Goal: Communication & Community: Answer question/provide support

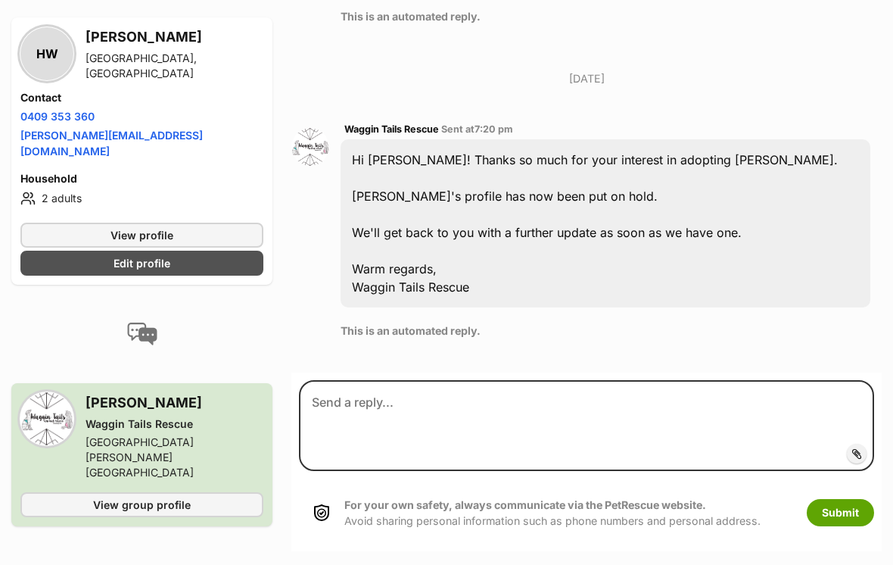
scroll to position [665, 0]
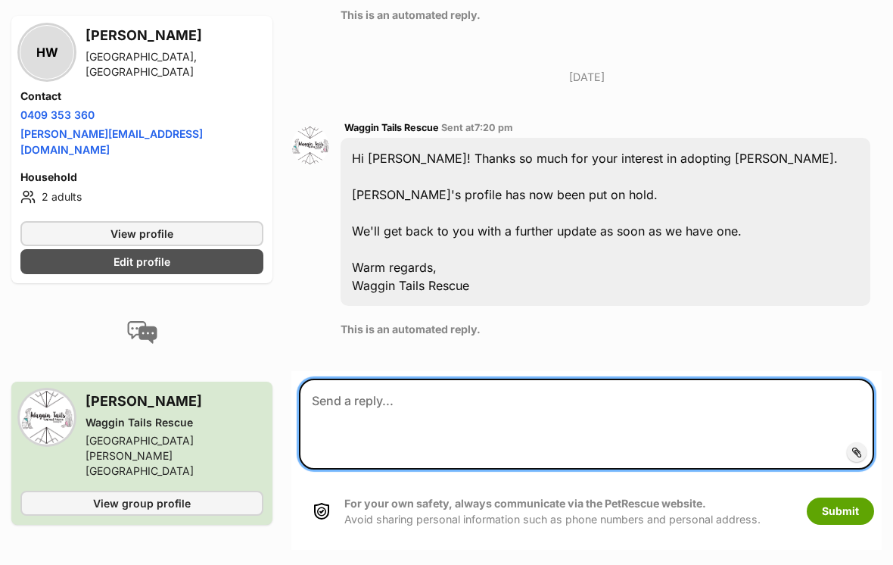
click at [382, 401] on textarea at bounding box center [586, 424] width 575 height 91
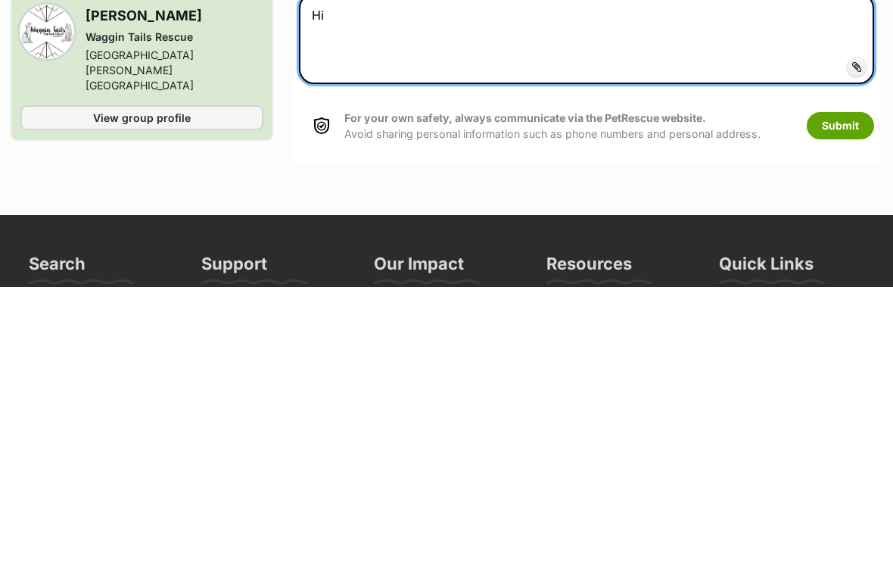
scroll to position [802, 0]
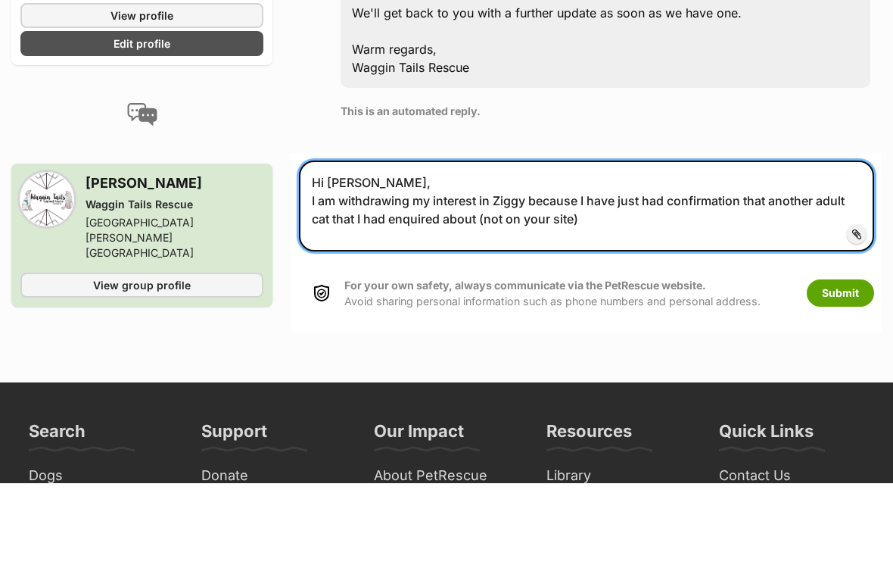
click at [474, 242] on textarea "Hi [PERSON_NAME], I am withdrawing my interest in Ziggy because I have just had…" at bounding box center [586, 287] width 575 height 91
click at [846, 242] on textarea "Hi [PERSON_NAME], I am withdrawing my interest in Ziggy because I have adopted …" at bounding box center [586, 287] width 575 height 91
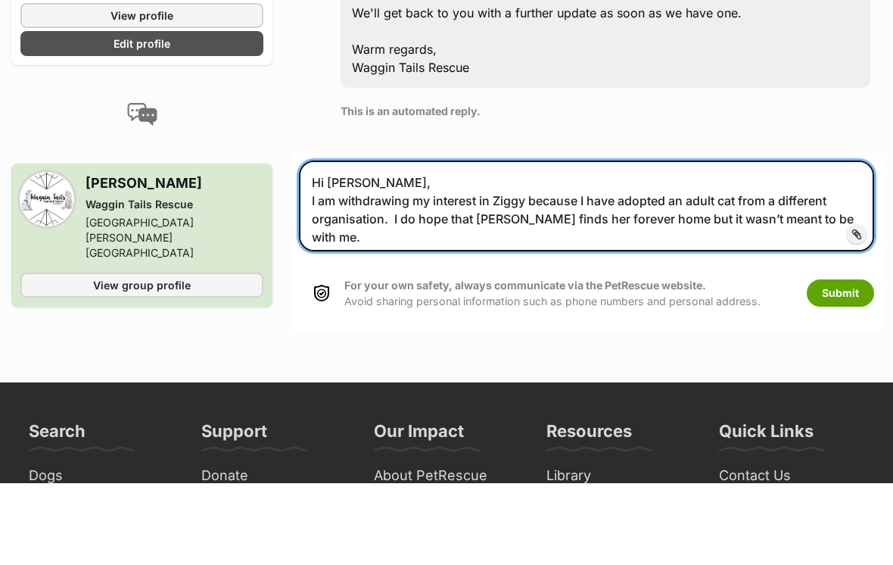
click at [382, 242] on textarea "Hi [PERSON_NAME], I am withdrawing my interest in Ziggy because I have adopted …" at bounding box center [586, 287] width 575 height 91
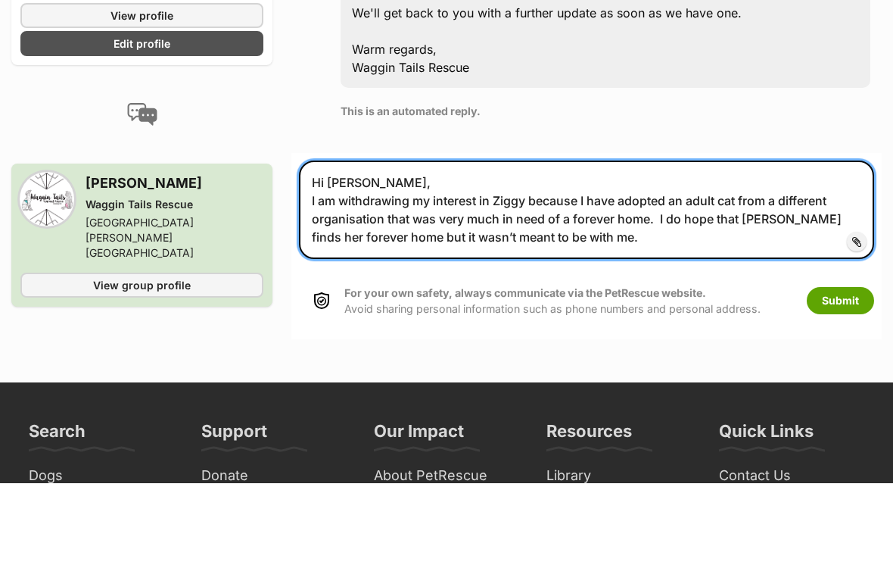
click at [610, 242] on textarea "Hi [PERSON_NAME], I am withdrawing my interest in Ziggy because I have adopted …" at bounding box center [586, 291] width 575 height 98
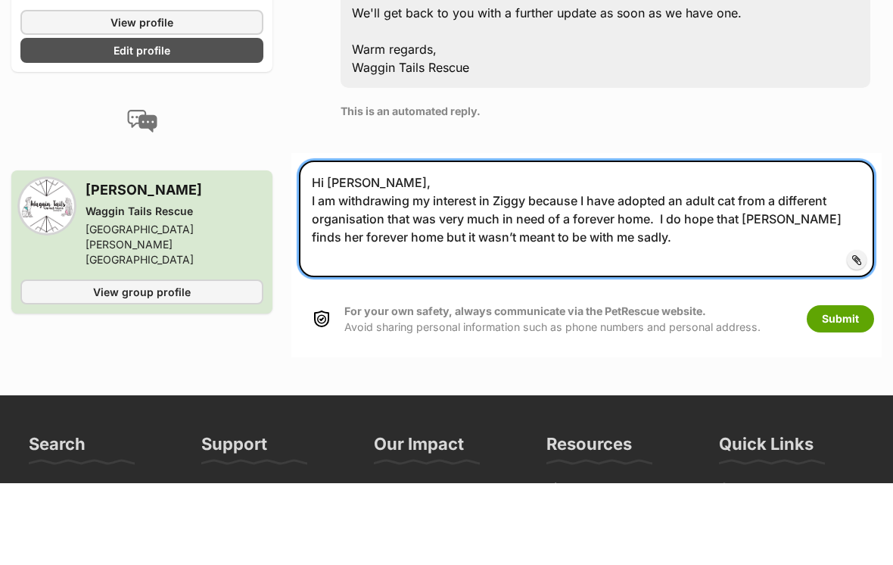
click at [637, 242] on textarea "Hi [PERSON_NAME], I am withdrawing my interest in Ziggy because I have adopted …" at bounding box center [586, 300] width 575 height 117
click at [427, 242] on textarea "Hi [PERSON_NAME], I am withdrawing my interest in Ziggy because I have adopted …" at bounding box center [586, 300] width 575 height 117
click at [527, 242] on textarea "Hi [PERSON_NAME], I am withdrawing my interest in Ziggy because I have adopted …" at bounding box center [586, 300] width 575 height 117
click at [668, 242] on textarea "Hi [PERSON_NAME], I am withdrawing my interest in Ziggy because I have adopted …" at bounding box center [586, 300] width 575 height 117
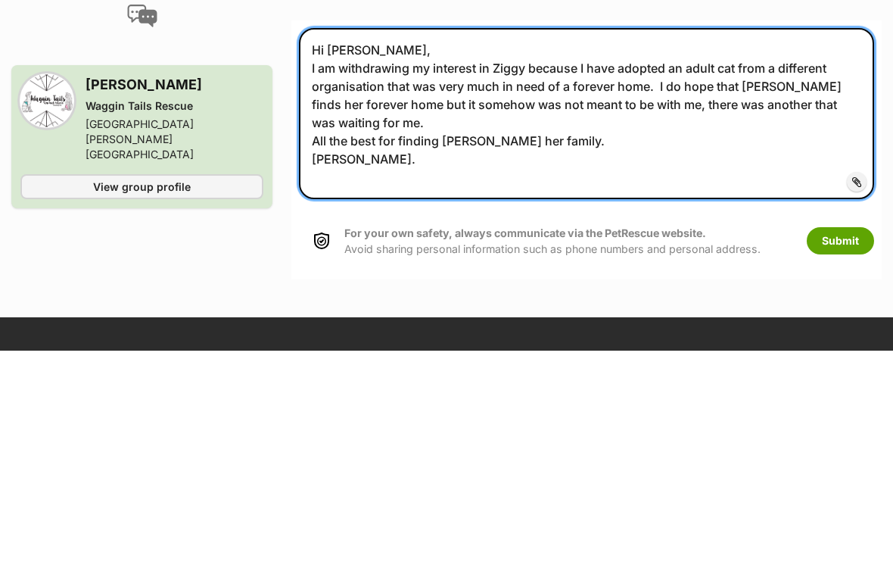
type textarea "Hi [PERSON_NAME], I am withdrawing my interest in Ziggy because I have adopted …"
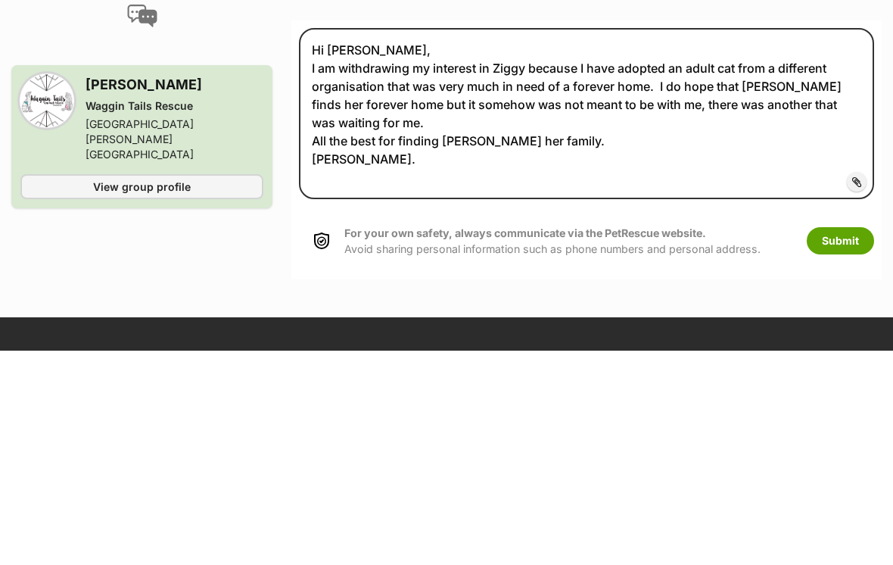
click at [838, 441] on button "Submit" at bounding box center [840, 454] width 67 height 27
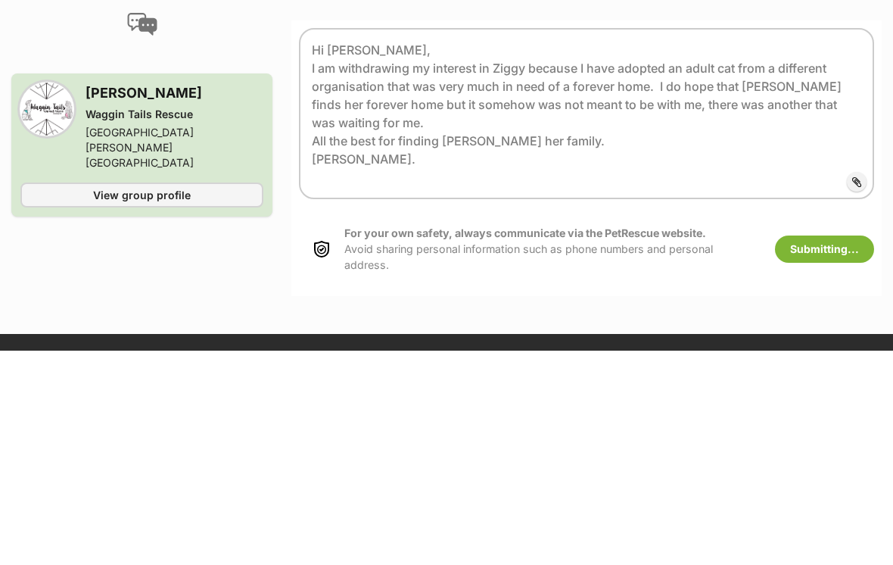
scroll to position [1016, 0]
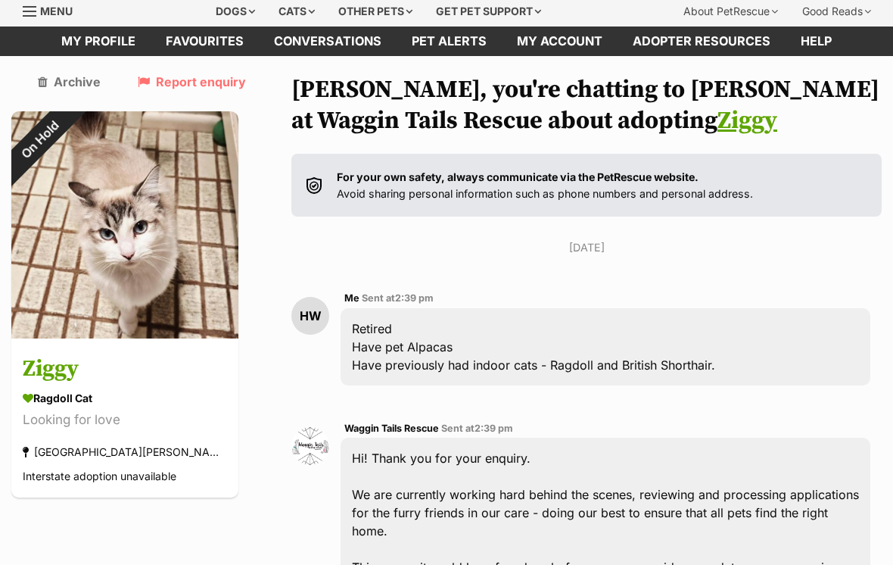
scroll to position [51, 0]
